Goal: Transaction & Acquisition: Purchase product/service

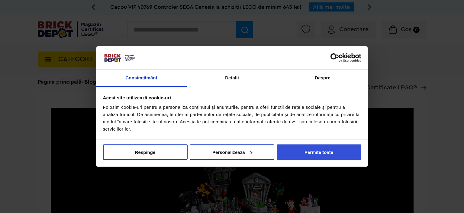
click at [311, 151] on button "Permite toate" at bounding box center [319, 151] width 85 height 15
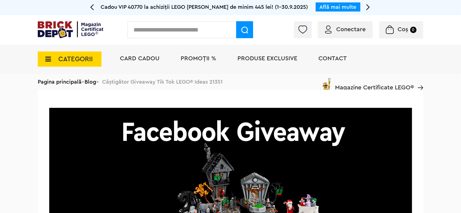
click at [93, 81] on div "CATEGORII Jucării LEGO Card Cadou LEGO Animal Crossing Nou Architecture Nou Art…" at bounding box center [231, 69] width 386 height 50
click at [93, 79] on div "CATEGORII Jucării LEGO Card Cadou LEGO Animal Crossing Nou Architecture Nou Art…" at bounding box center [231, 69] width 386 height 50
click at [92, 82] on div "CATEGORII Jucării LEGO Card Cadou LEGO Animal Crossing Nou Architecture Nou Art…" at bounding box center [231, 69] width 386 height 50
click at [61, 83] on div "CATEGORII Jucării LEGO Card Cadou LEGO Animal Crossing Nou Architecture Nou Art…" at bounding box center [231, 69] width 386 height 50
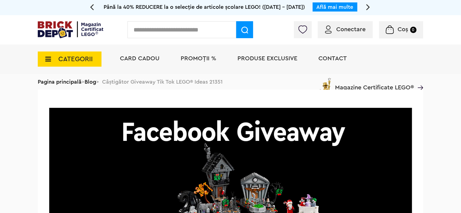
click at [87, 82] on div "CATEGORII Jucării LEGO Card Cadou LEGO Animal Crossing Nou Architecture Nou Art…" at bounding box center [231, 69] width 386 height 50
click at [63, 30] on img at bounding box center [71, 29] width 66 height 17
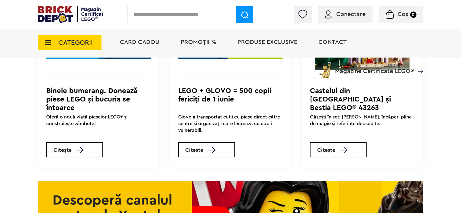
scroll to position [1995, 0]
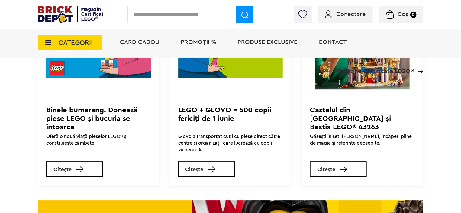
click at [372, 130] on h3 "Castelul din [GEOGRAPHIC_DATA] și Bestia LEGO® 43263" at bounding box center [362, 118] width 105 height 24
click at [347, 172] on img at bounding box center [343, 169] width 7 height 6
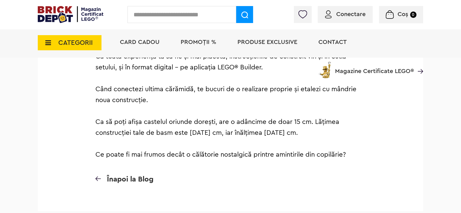
scroll to position [1844, 0]
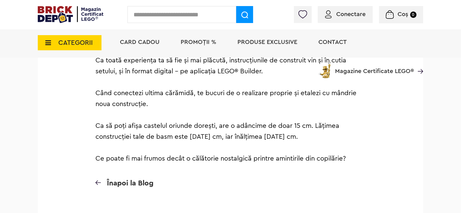
click at [130, 179] on span "Înapoi la Blog" at bounding box center [130, 182] width 47 height 7
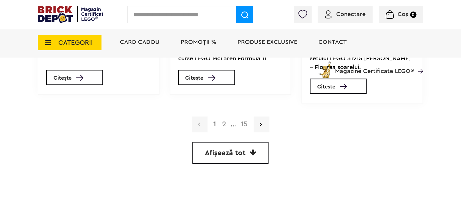
scroll to position [484, 0]
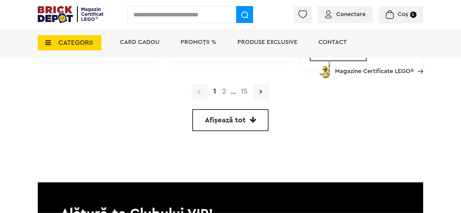
click at [231, 125] on link "Afișează tot" at bounding box center [231, 120] width 76 height 22
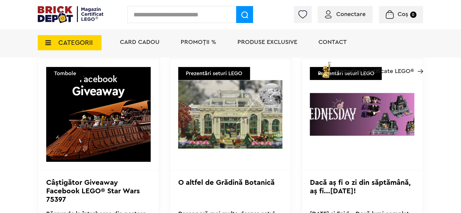
scroll to position [937, 0]
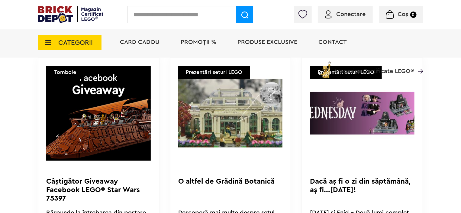
click at [90, 121] on img at bounding box center [98, 113] width 105 height 95
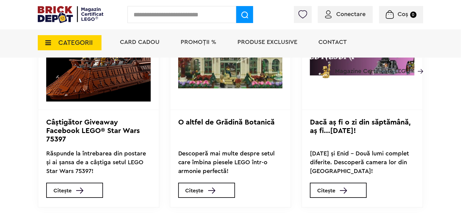
scroll to position [998, 0]
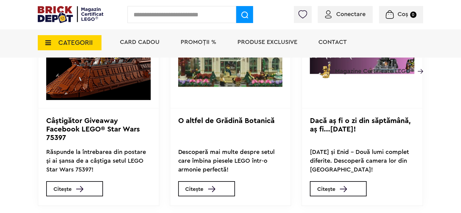
click at [74, 187] on link "Citește" at bounding box center [74, 188] width 57 height 15
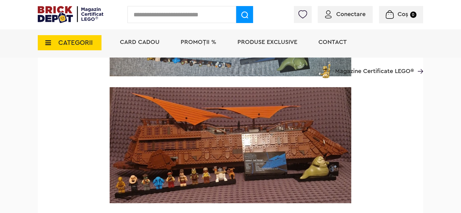
scroll to position [2509, 0]
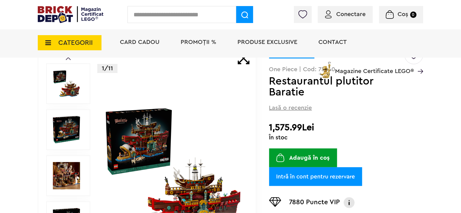
scroll to position [60, 0]
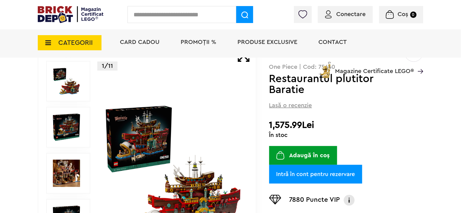
click at [58, 165] on img at bounding box center [66, 172] width 27 height 27
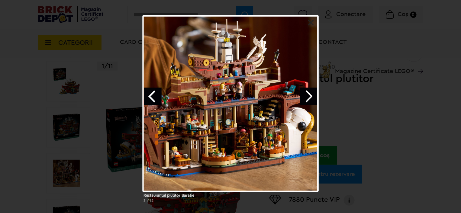
click at [311, 92] on link "Next image" at bounding box center [309, 96] width 18 height 18
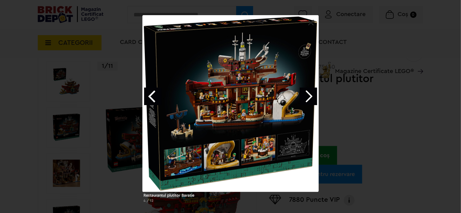
click at [309, 95] on link "Next image" at bounding box center [309, 96] width 18 height 18
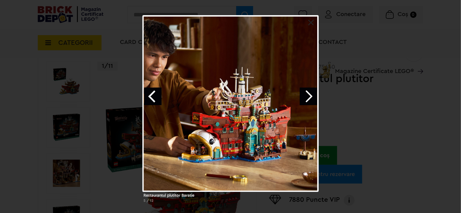
click at [309, 95] on link "Next image" at bounding box center [309, 96] width 18 height 18
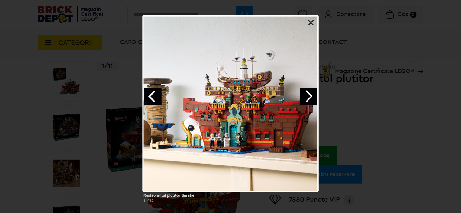
click at [309, 95] on link "Next image" at bounding box center [309, 96] width 18 height 18
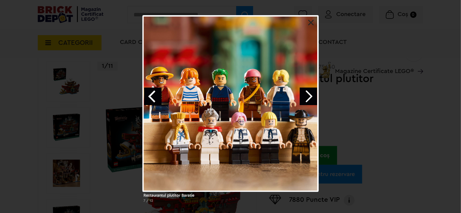
click at [309, 95] on link "Next image" at bounding box center [309, 96] width 18 height 18
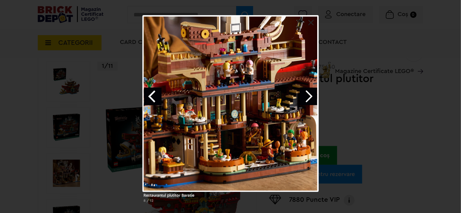
click at [309, 95] on link "Next image" at bounding box center [309, 96] width 18 height 18
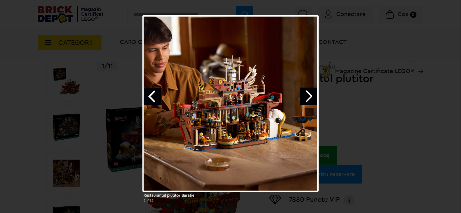
click at [309, 95] on link "Next image" at bounding box center [309, 96] width 18 height 18
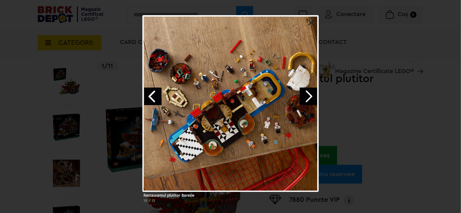
click at [309, 95] on link "Next image" at bounding box center [309, 96] width 18 height 18
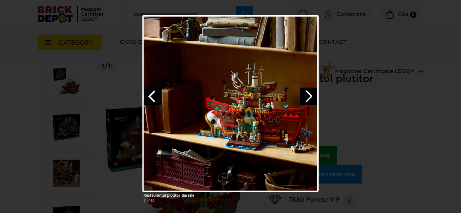
click at [309, 95] on link "Next image" at bounding box center [309, 96] width 18 height 18
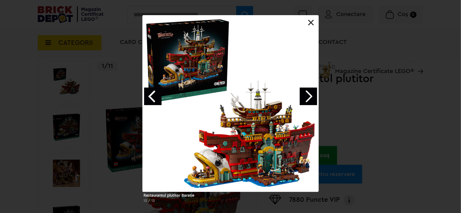
click at [309, 95] on link "Next image" at bounding box center [309, 96] width 18 height 18
click at [442, 127] on div "Restaurantul plutitor Baratie 1 / 12" at bounding box center [230, 111] width 461 height 192
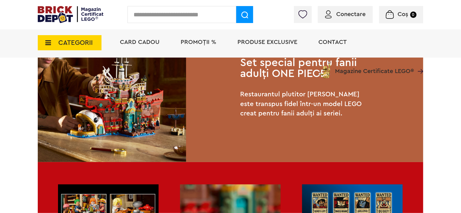
scroll to position [393, 0]
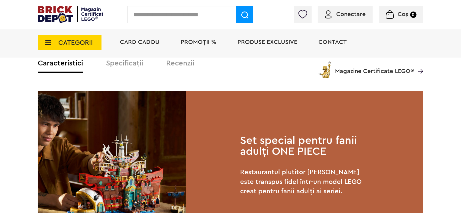
click at [133, 65] on div "Card Cadou PROMOȚII % Produse exclusive Contact Magazine Certificate LEGO®" at bounding box center [269, 53] width 310 height 50
click at [129, 62] on div "Card Cadou PROMOȚII % Produse exclusive Contact Magazine Certificate LEGO®" at bounding box center [269, 53] width 310 height 50
click at [188, 63] on div "Card Cadou PROMOȚII % Produse exclusive Contact Magazine Certificate LEGO®" at bounding box center [269, 53] width 310 height 50
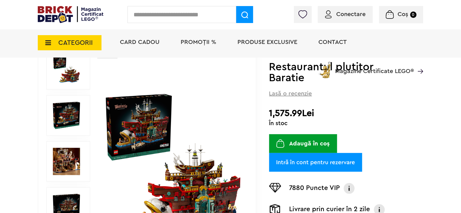
scroll to position [23, 0]
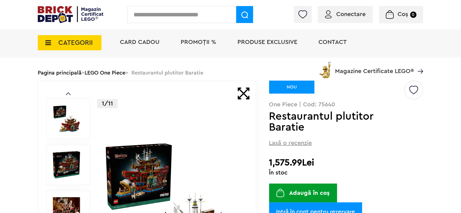
click at [295, 129] on h1 "Restaurantul plutitor Baratie" at bounding box center [336, 122] width 135 height 22
copy h1 "Baratie"
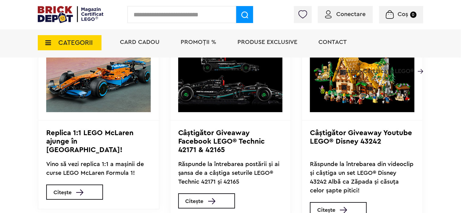
scroll to position [3221, 0]
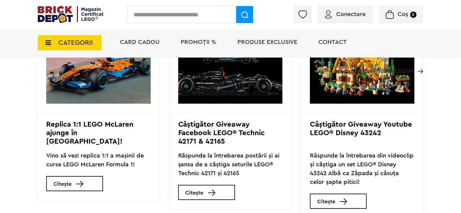
click at [342, 198] on link "Citește" at bounding box center [338, 200] width 57 height 15
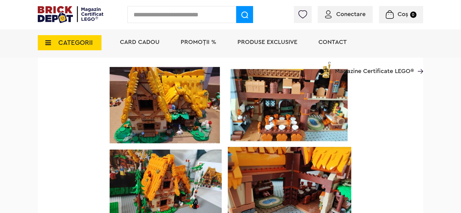
scroll to position [1058, 0]
